Goal: Information Seeking & Learning: Stay updated

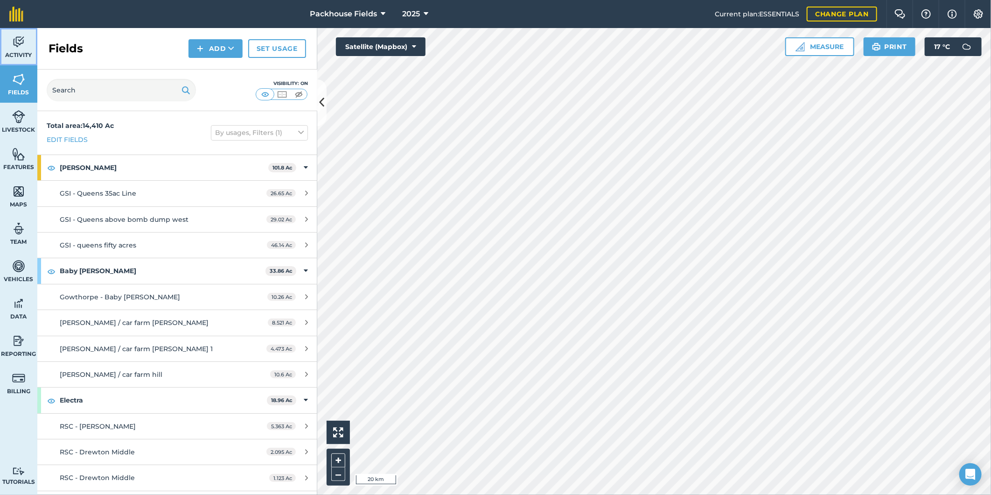
click at [14, 56] on span "Activity" at bounding box center [18, 54] width 37 height 7
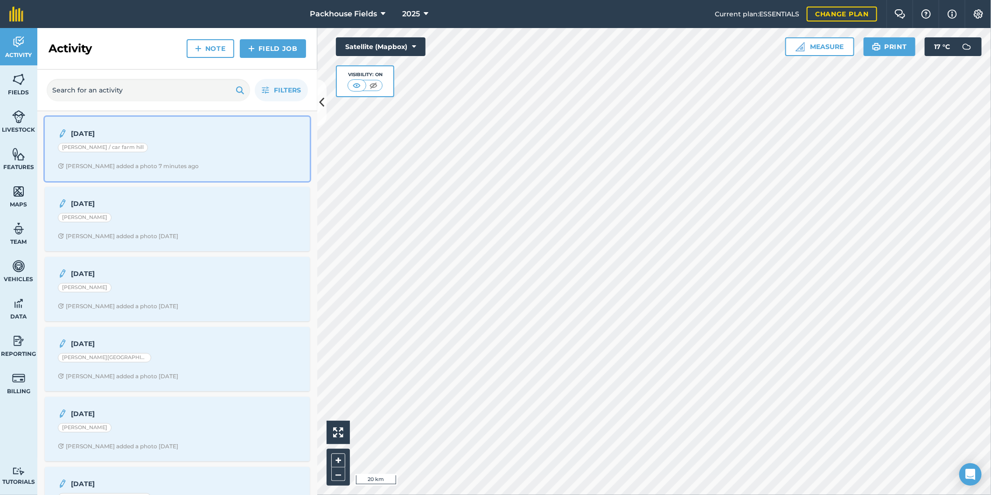
click at [206, 161] on div "[DATE] [PERSON_NAME] / car farm [PERSON_NAME] added a photo 7 minutes ago" at bounding box center [177, 148] width 254 height 53
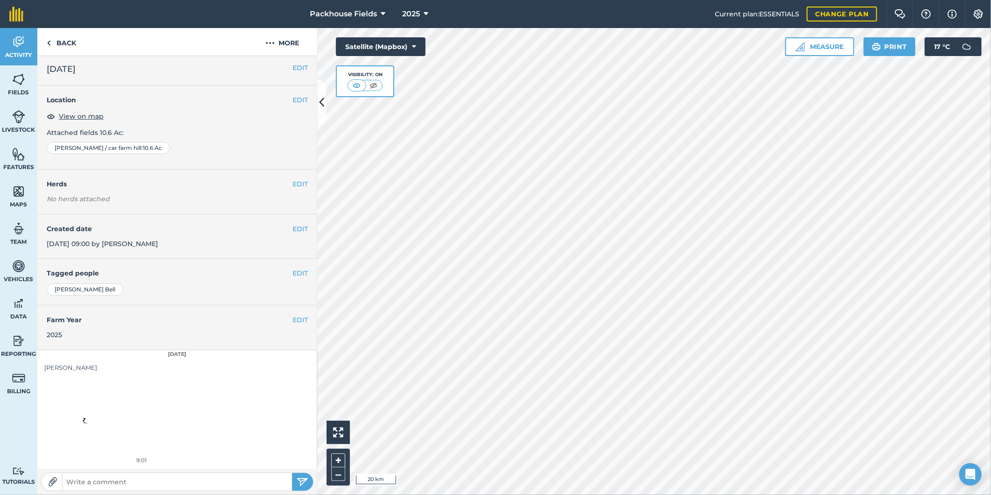
scroll to position [3, 0]
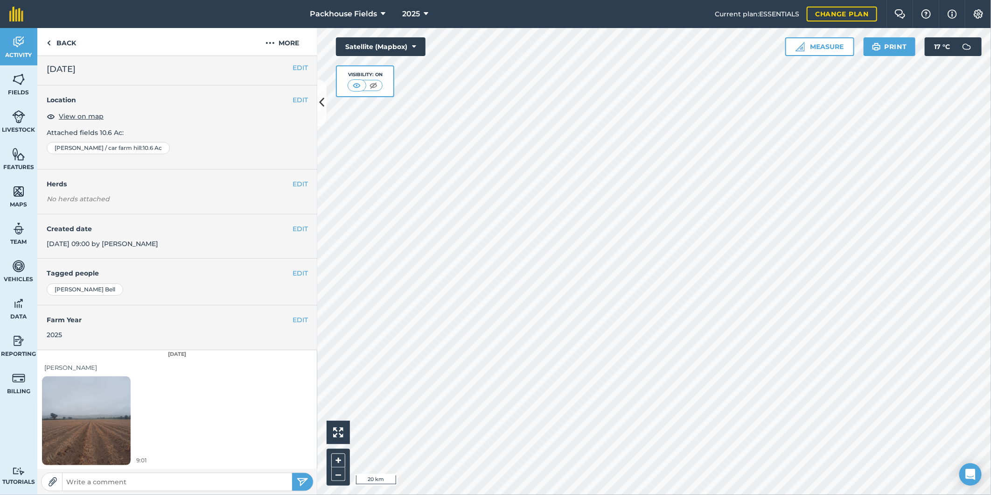
click at [101, 419] on img at bounding box center [86, 420] width 89 height 118
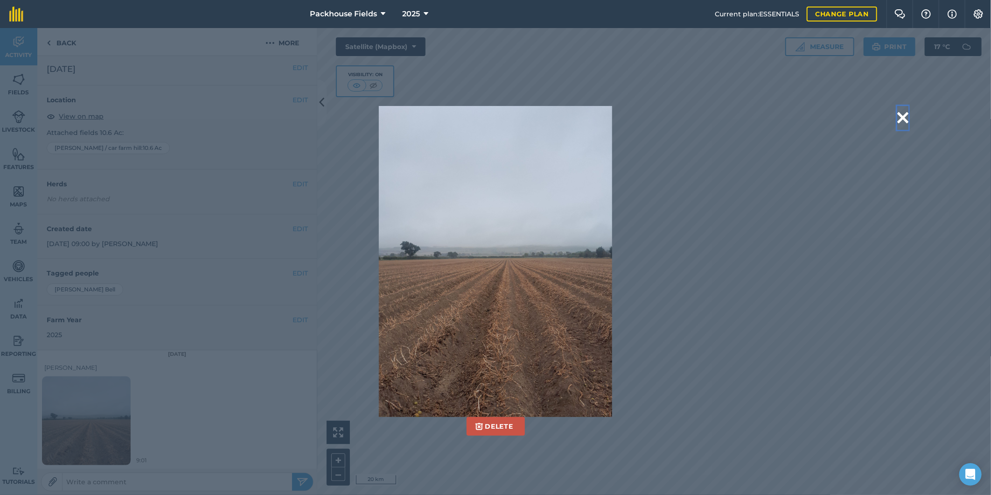
click at [904, 124] on button at bounding box center [902, 118] width 11 height 24
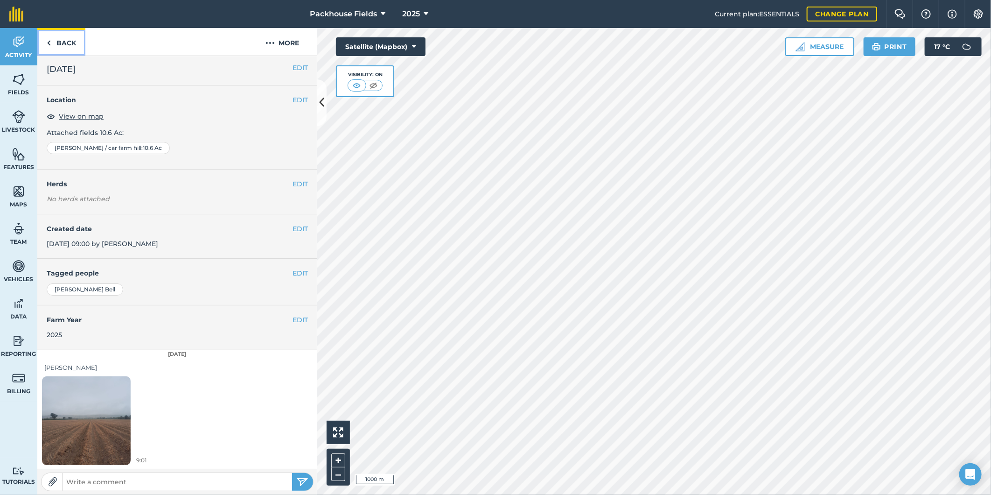
click at [71, 34] on link "Back" at bounding box center [61, 42] width 48 height 28
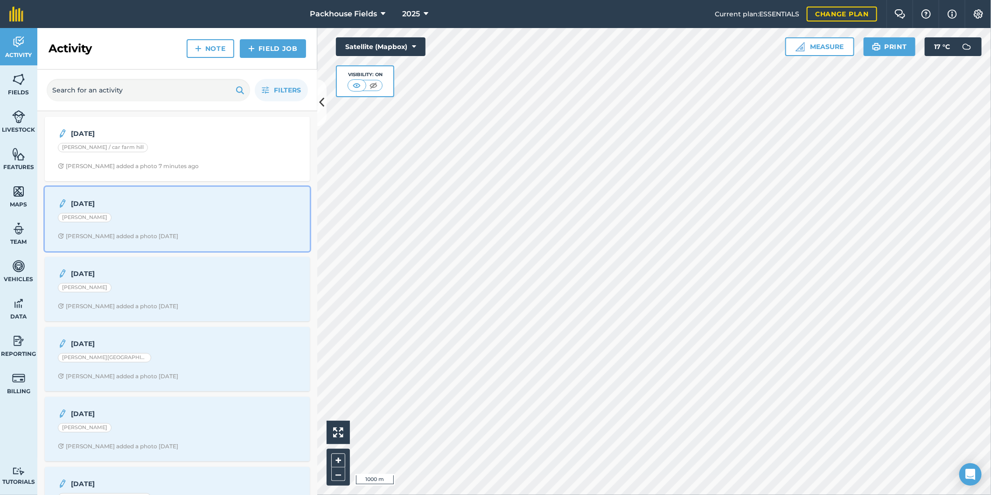
click at [213, 217] on div "[PERSON_NAME]" at bounding box center [177, 219] width 239 height 12
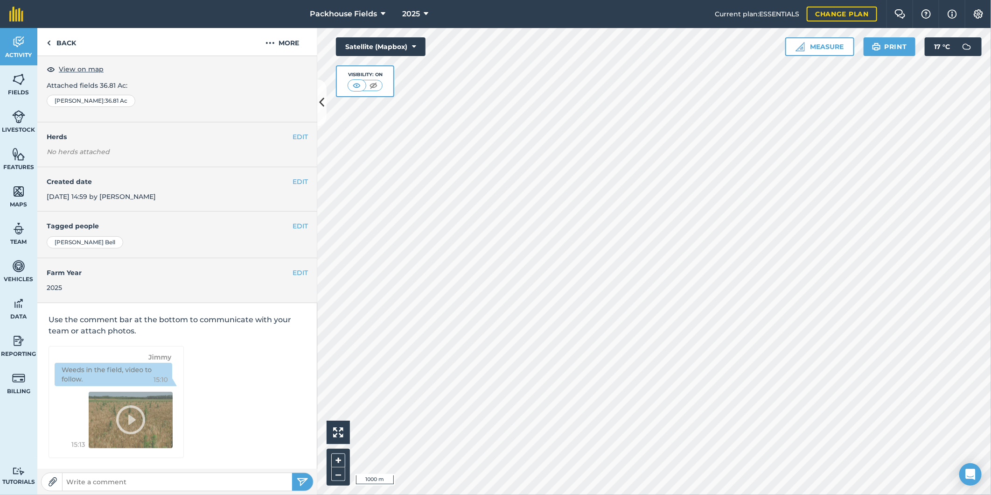
scroll to position [3, 0]
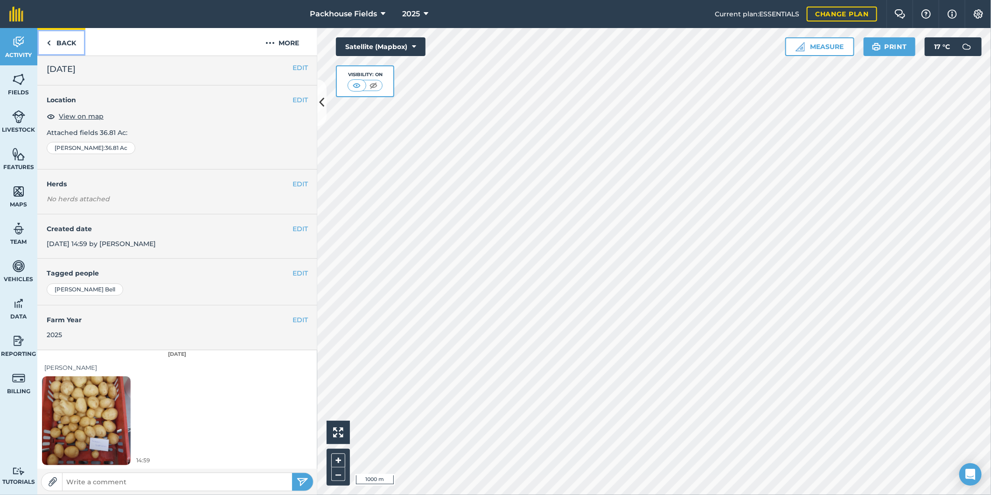
click at [61, 35] on link "Back" at bounding box center [61, 42] width 48 height 28
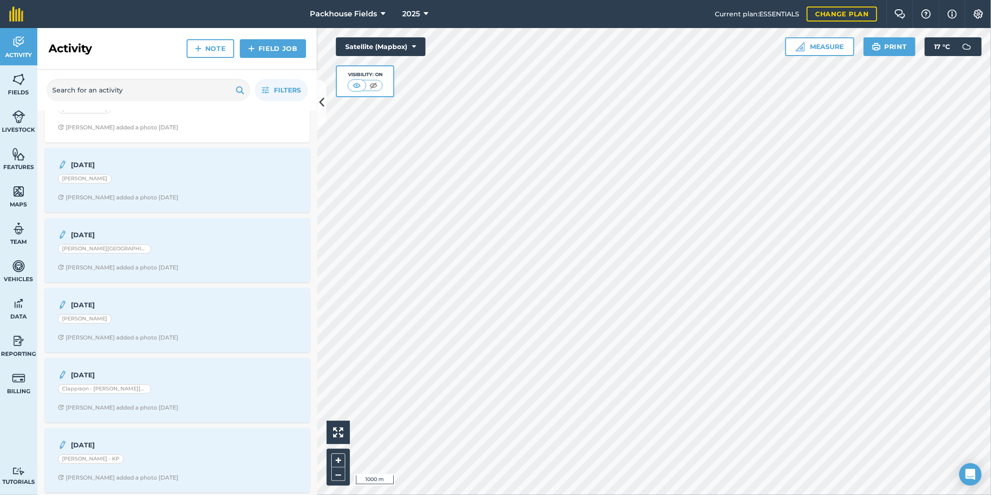
scroll to position [104, 0]
click at [168, 167] on strong "[DATE]" at bounding box center [145, 170] width 148 height 10
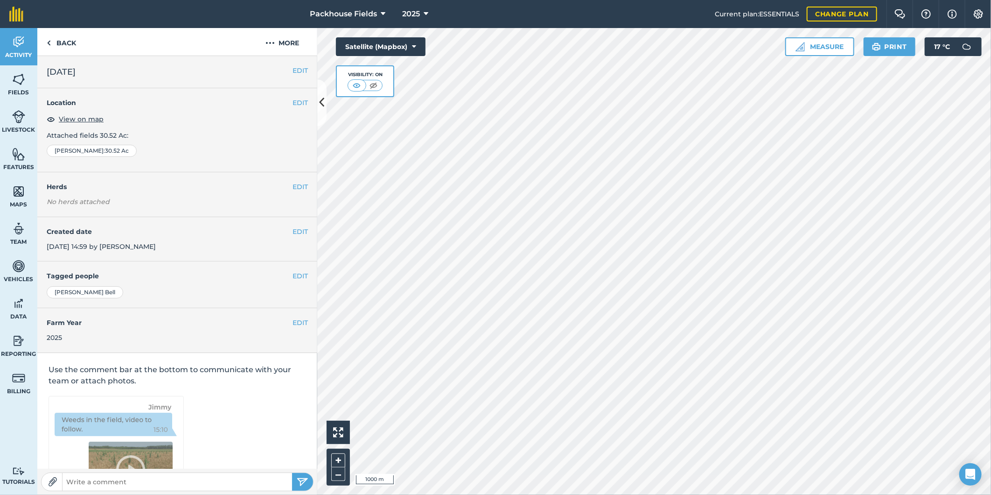
scroll to position [3, 0]
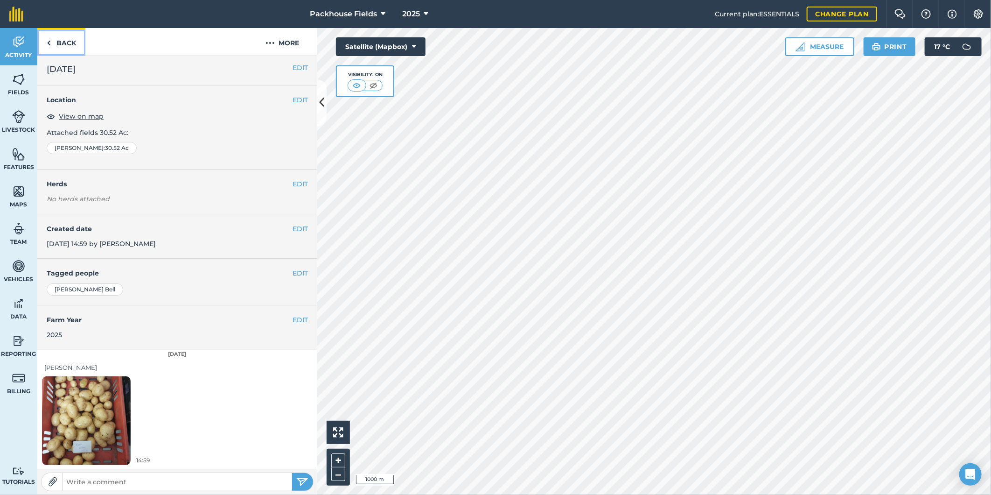
click at [61, 49] on link "Back" at bounding box center [61, 42] width 48 height 28
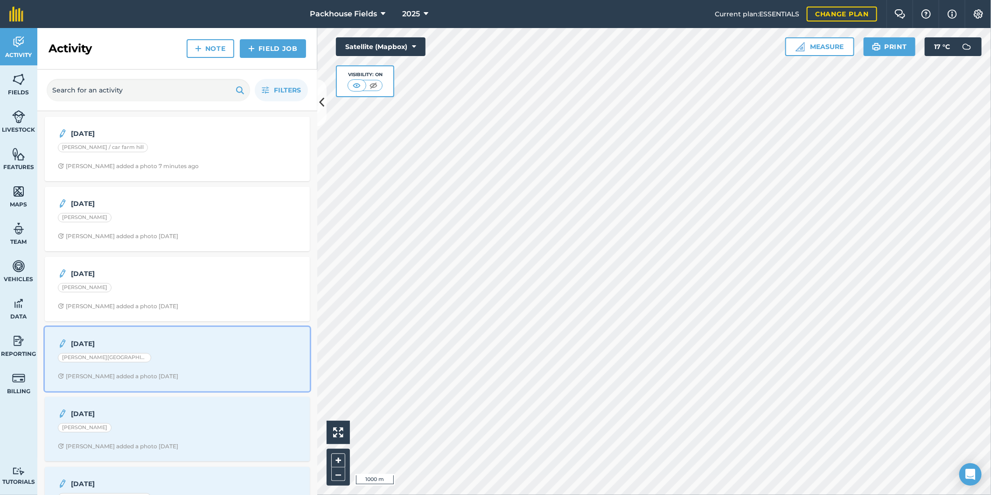
click at [154, 383] on div "[DATE] Clappison - Beverly Barn [PERSON_NAME] added a photo [DATE]" at bounding box center [177, 358] width 254 height 53
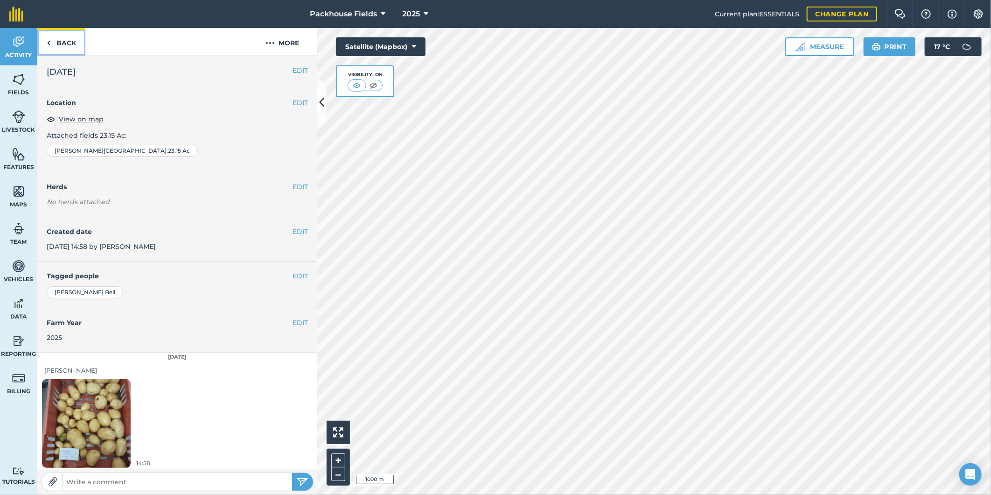
click at [64, 30] on link "Back" at bounding box center [61, 42] width 48 height 28
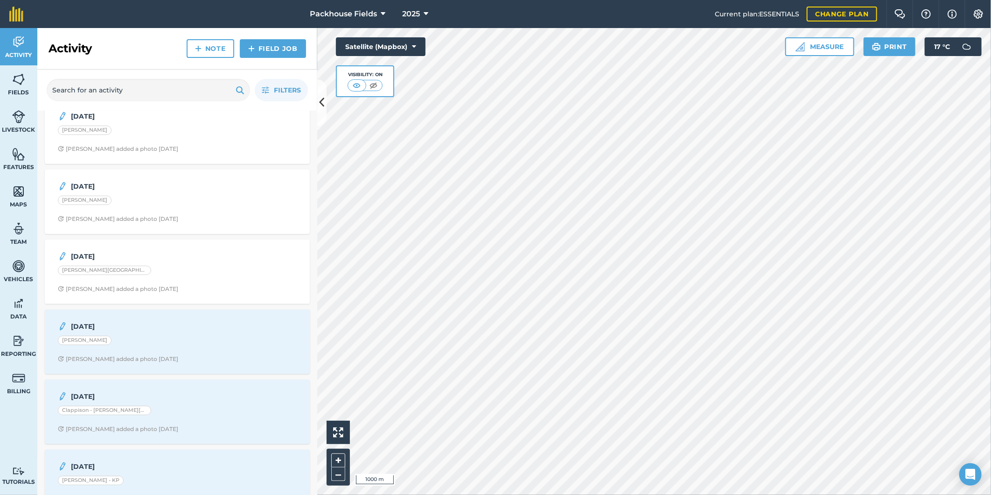
scroll to position [138, 0]
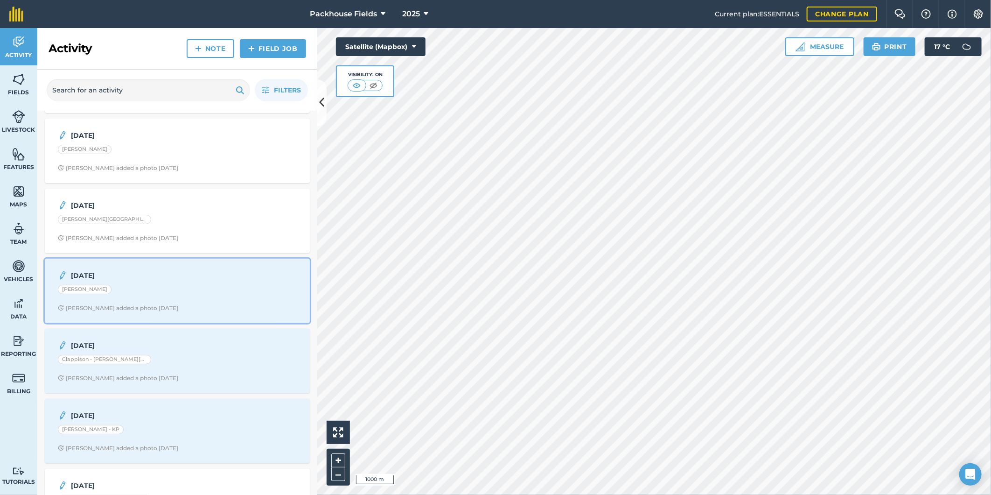
click at [159, 289] on div "[PERSON_NAME]" at bounding box center [177, 291] width 239 height 12
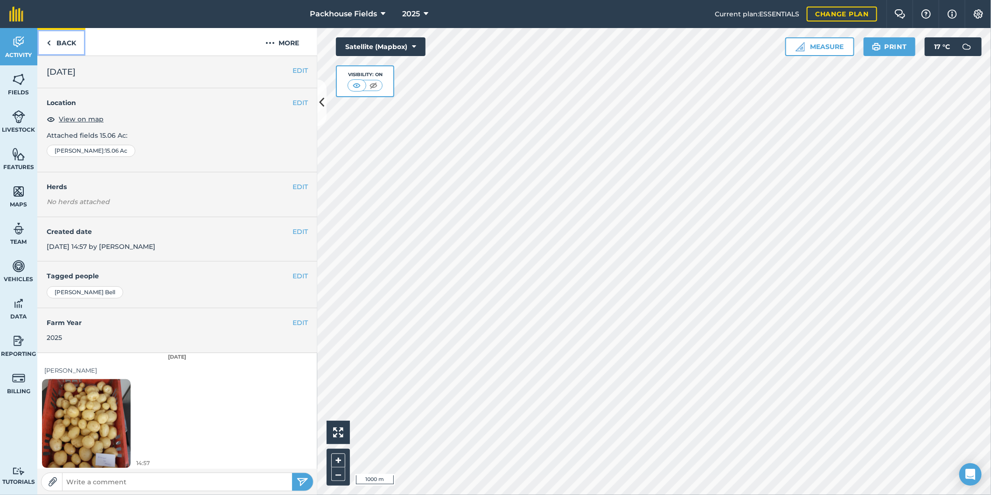
click at [65, 43] on link "Back" at bounding box center [61, 42] width 48 height 28
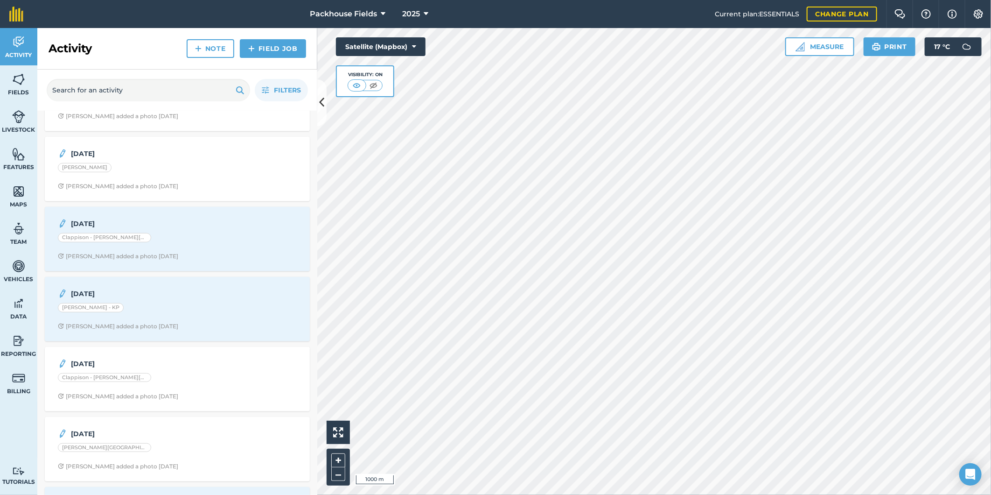
scroll to position [276, 0]
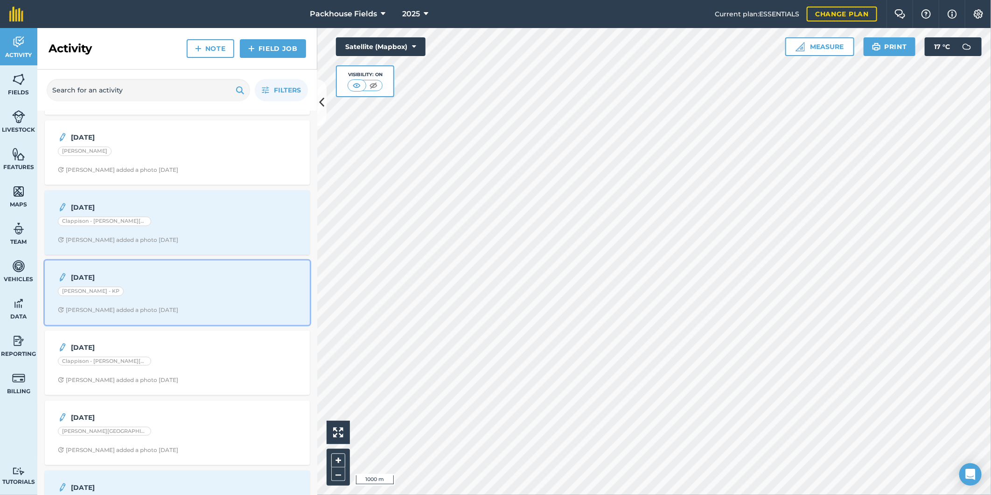
click at [174, 294] on div "[PERSON_NAME] - KP" at bounding box center [177, 293] width 239 height 12
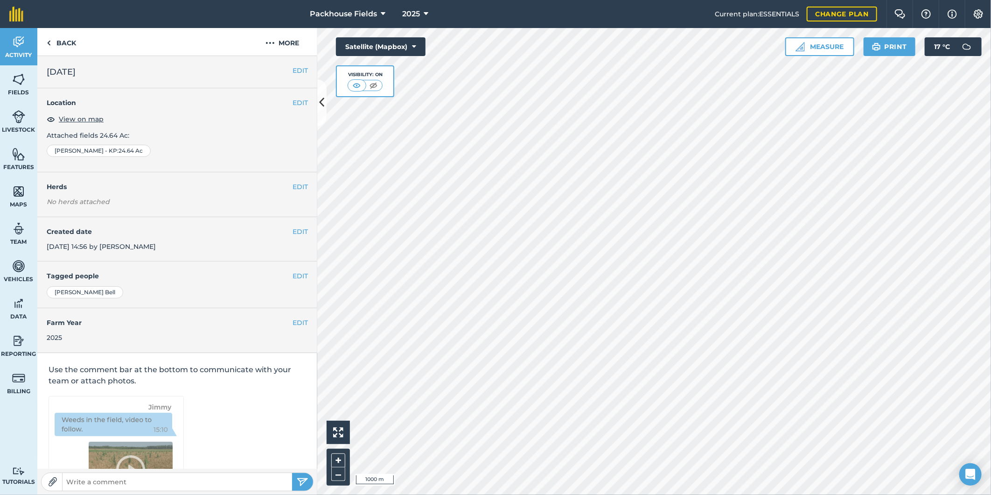
scroll to position [3, 0]
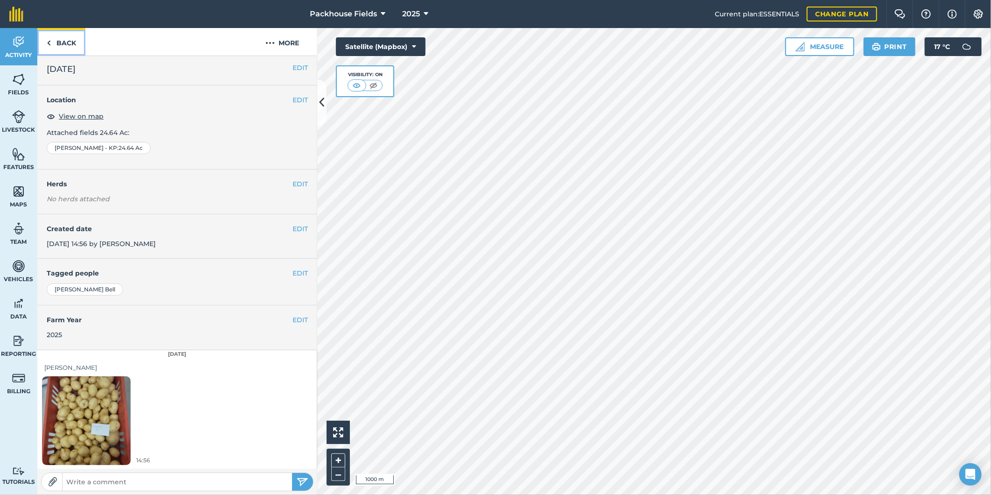
click at [67, 40] on link "Back" at bounding box center [61, 42] width 48 height 28
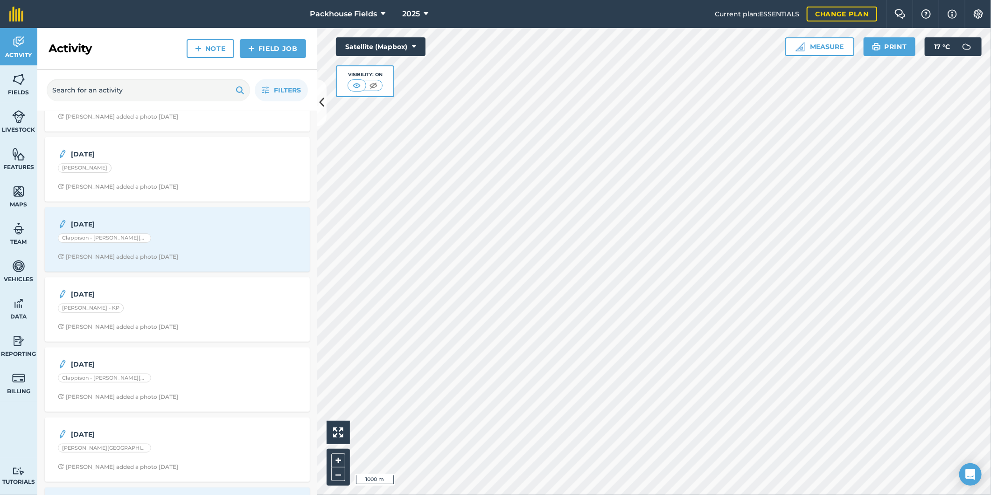
scroll to position [259, 0]
click at [205, 306] on div "[PERSON_NAME] - KP" at bounding box center [177, 310] width 239 height 12
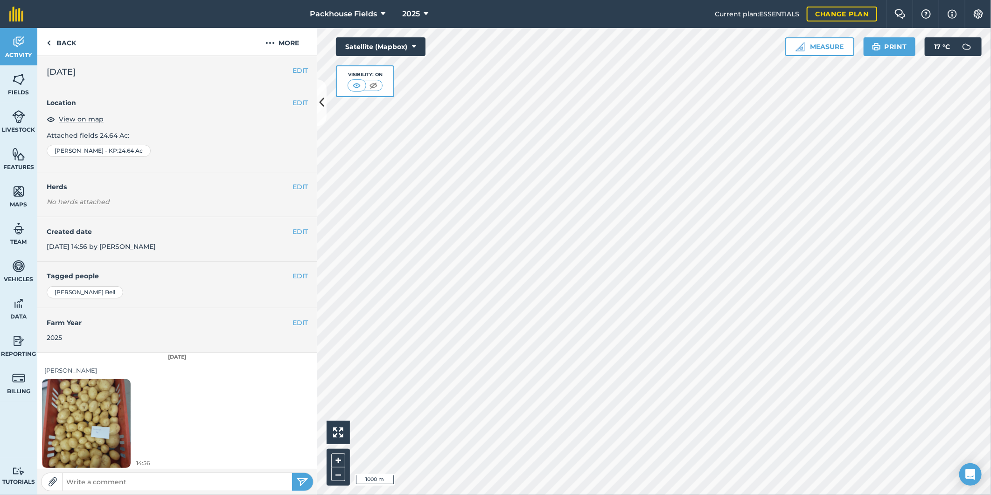
scroll to position [3, 0]
click at [68, 41] on link "Back" at bounding box center [61, 42] width 48 height 28
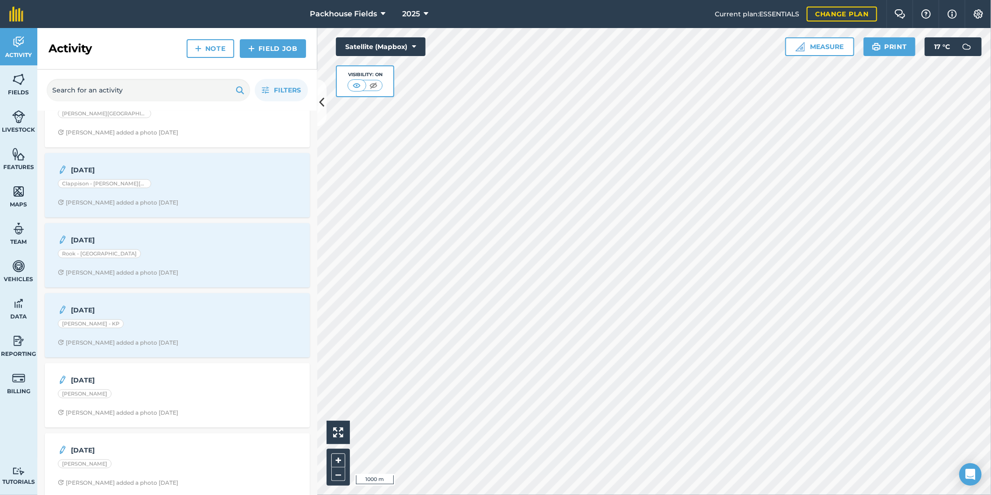
scroll to position [605, 0]
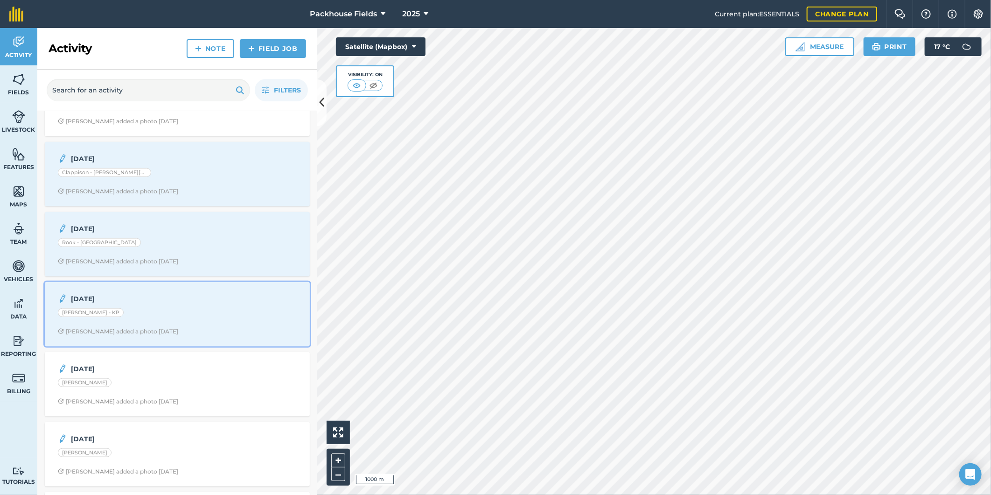
click at [202, 335] on span "[PERSON_NAME] added a photo [DATE]" at bounding box center [177, 331] width 239 height 7
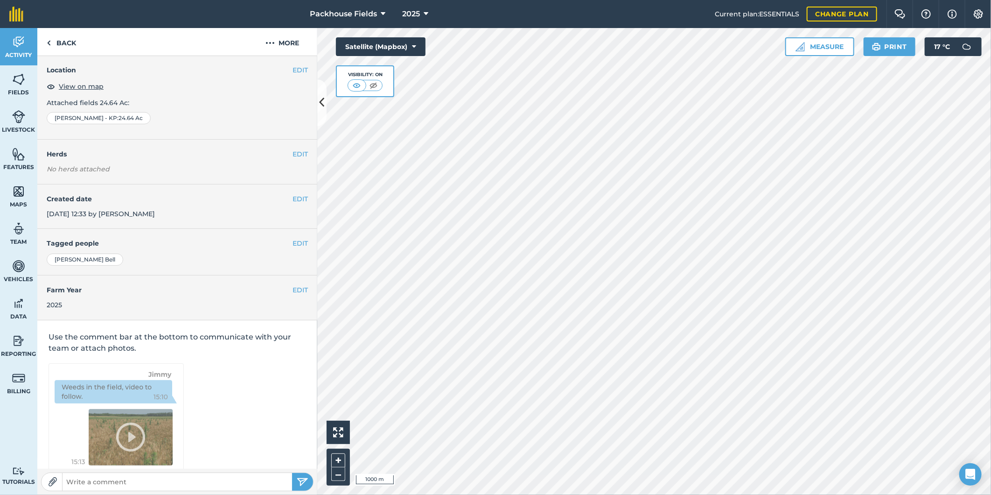
scroll to position [3, 0]
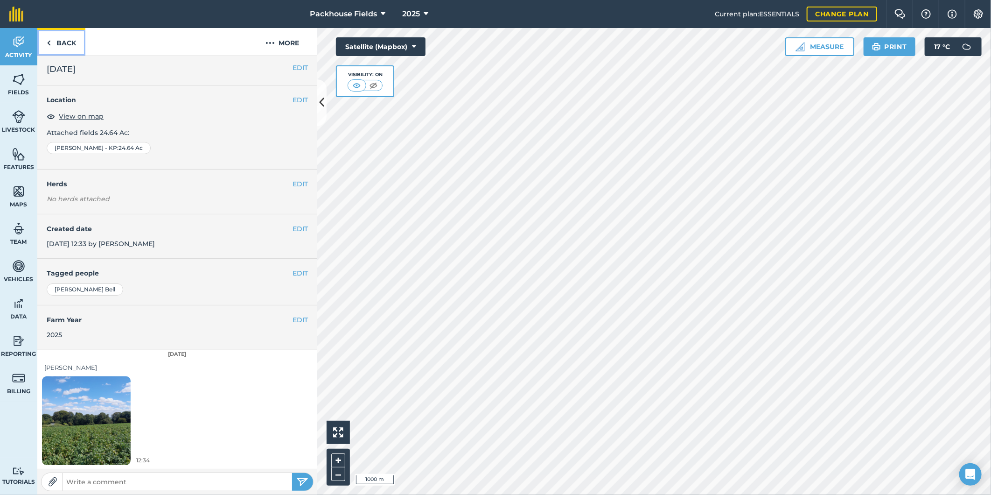
click at [70, 43] on link "Back" at bounding box center [61, 42] width 48 height 28
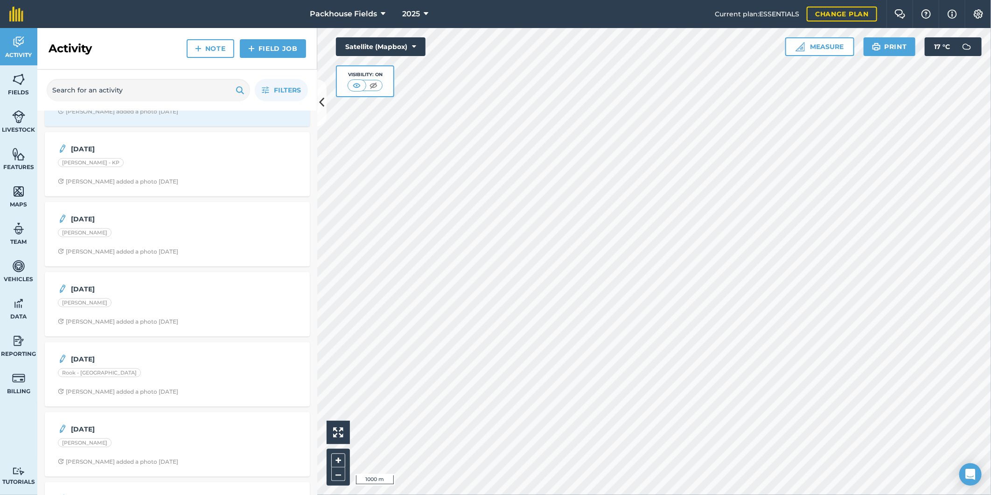
scroll to position [743, 0]
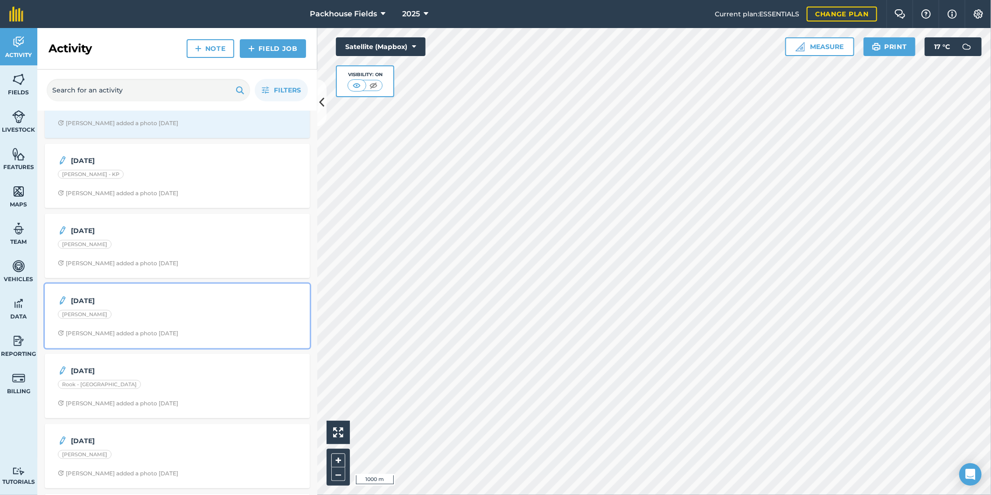
click at [185, 315] on div "[PERSON_NAME]" at bounding box center [177, 316] width 239 height 12
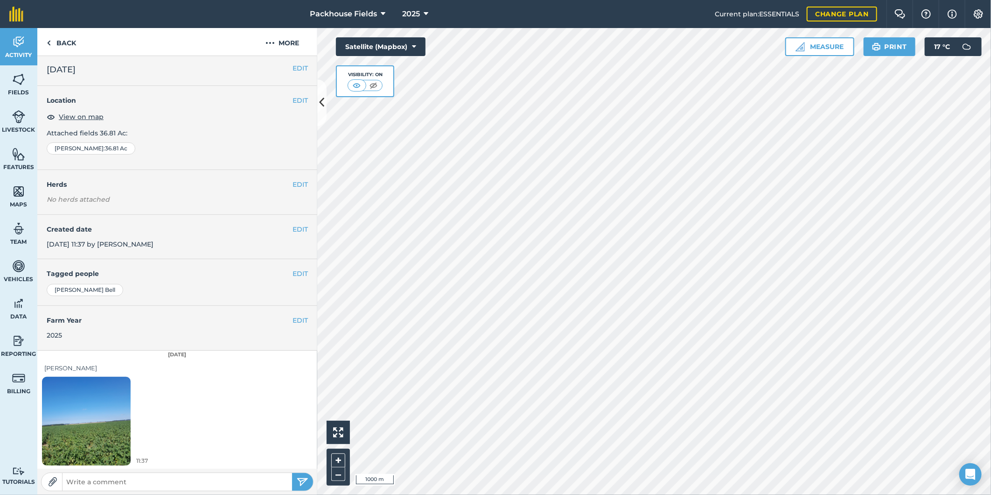
scroll to position [3, 0]
click at [57, 40] on link "Back" at bounding box center [61, 42] width 48 height 28
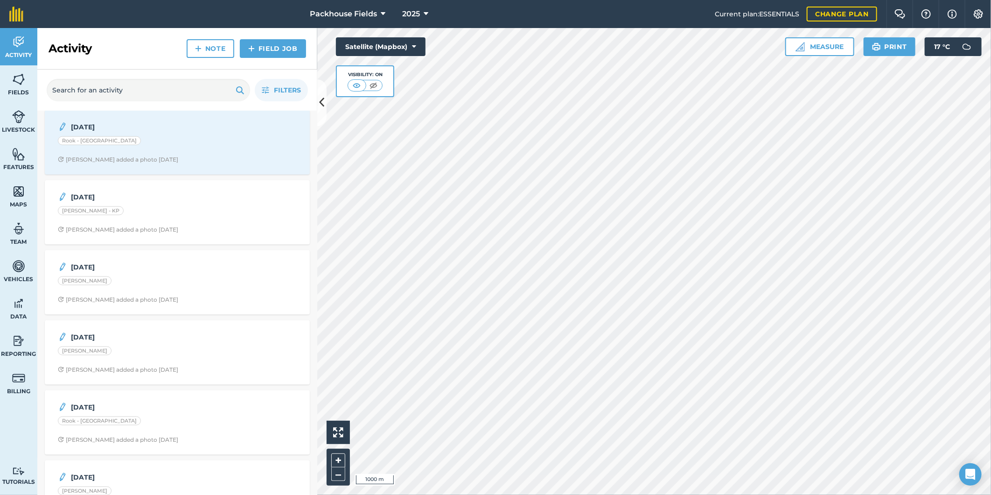
scroll to position [708, 0]
click at [172, 278] on div "[PERSON_NAME]" at bounding box center [177, 280] width 239 height 12
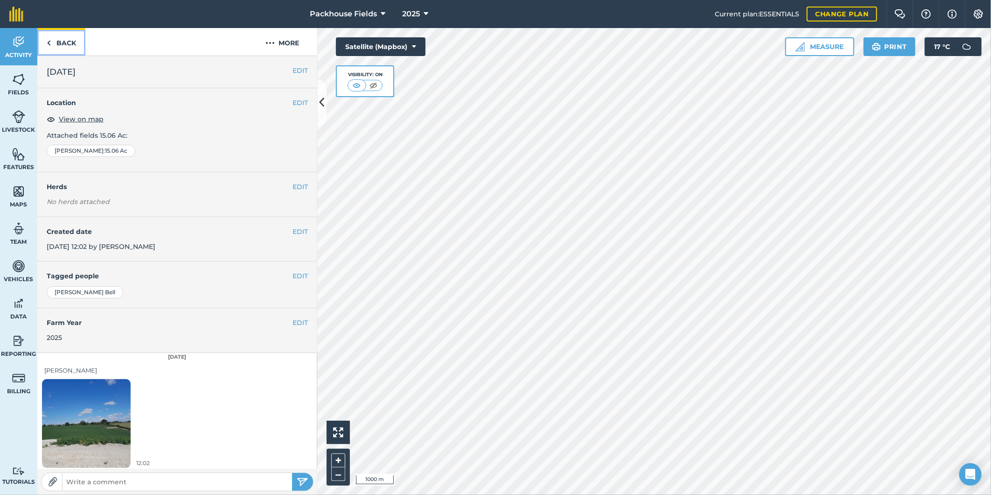
click at [70, 43] on link "Back" at bounding box center [61, 42] width 48 height 28
